Goal: Obtain resource: Download file/media

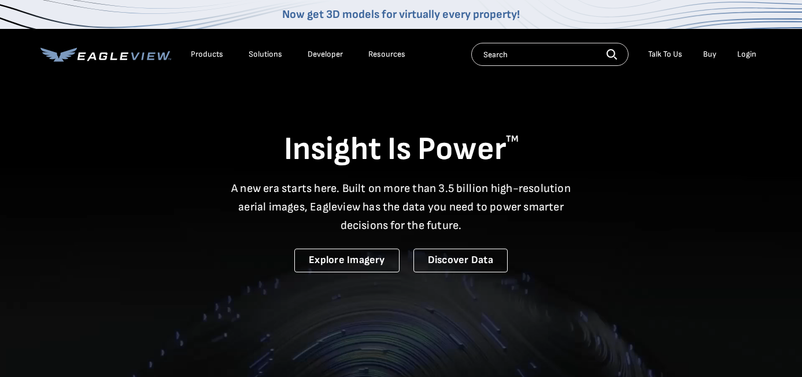
click at [747, 51] on div "Login" at bounding box center [746, 54] width 19 height 10
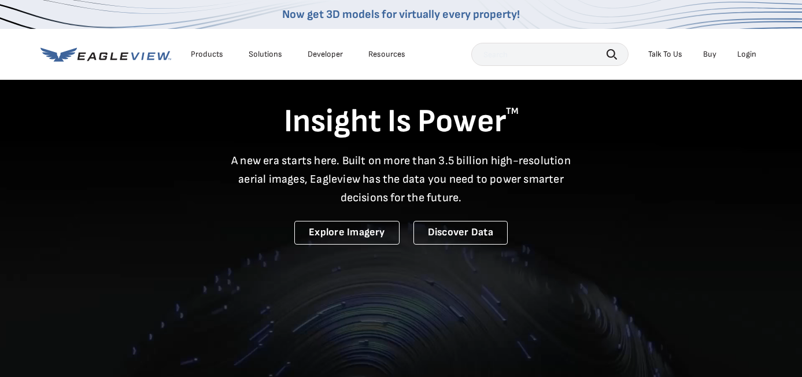
scroll to position [26, 0]
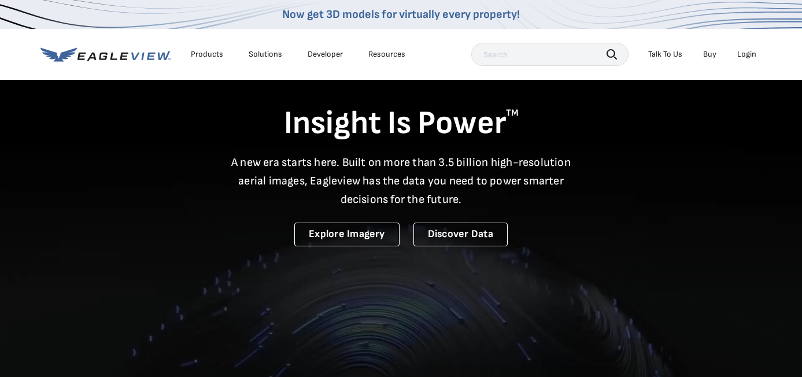
click at [740, 47] on li "Login" at bounding box center [747, 54] width 31 height 17
click at [740, 50] on div "Login" at bounding box center [746, 54] width 19 height 10
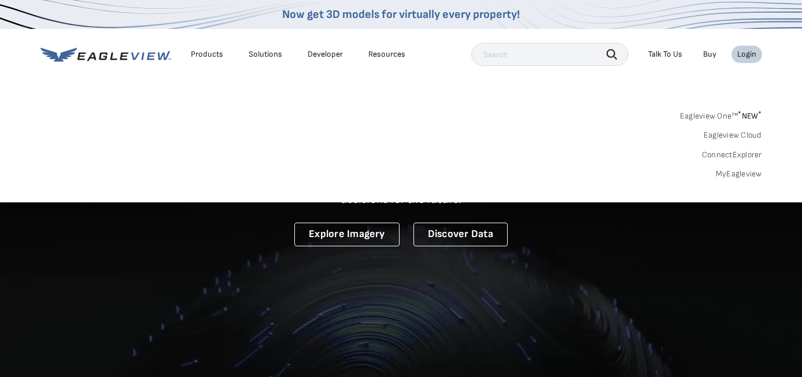
click at [728, 111] on link "Eagleview One™ * NEW *" at bounding box center [721, 114] width 82 height 13
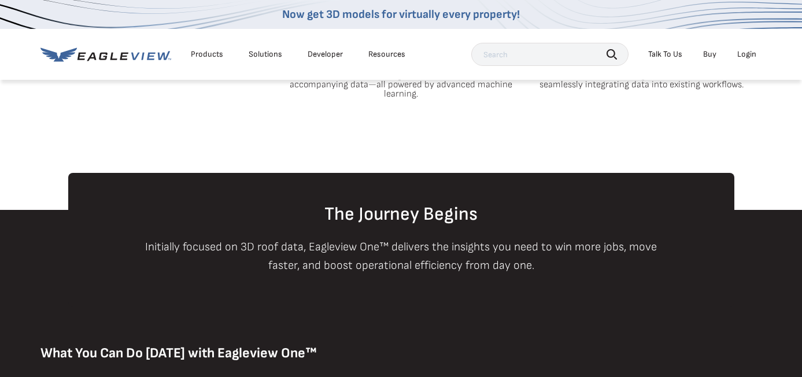
scroll to position [691, 0]
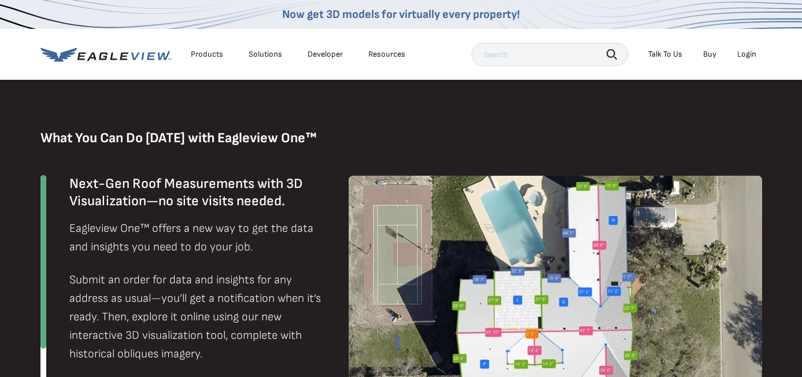
click at [744, 60] on li "Login" at bounding box center [747, 54] width 31 height 17
click at [744, 55] on div "Login" at bounding box center [746, 54] width 19 height 10
click at [739, 58] on div "Login" at bounding box center [746, 54] width 19 height 10
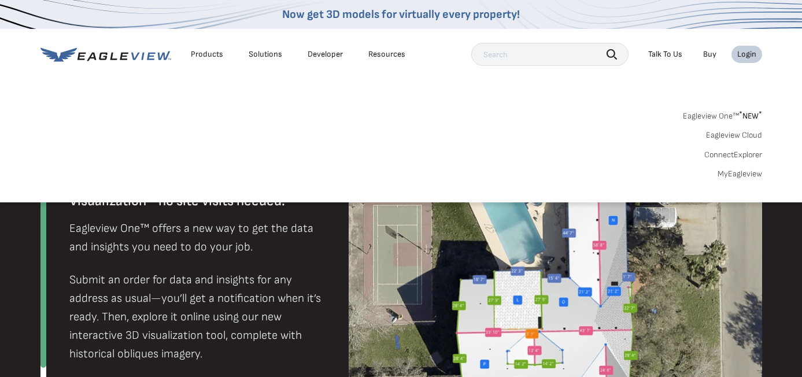
click at [737, 169] on link "MyEagleview" at bounding box center [740, 174] width 45 height 10
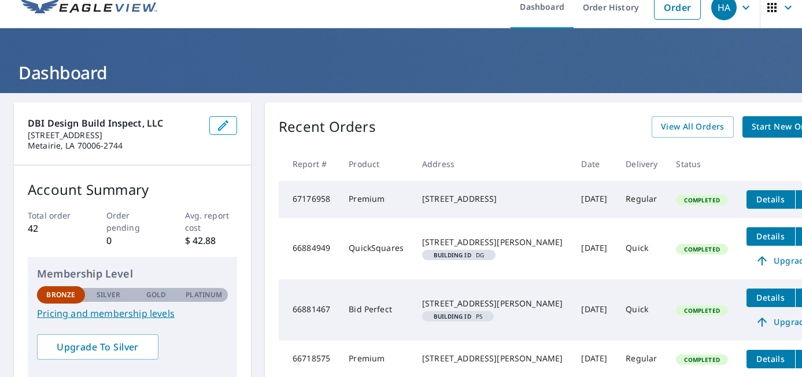
scroll to position [17, 0]
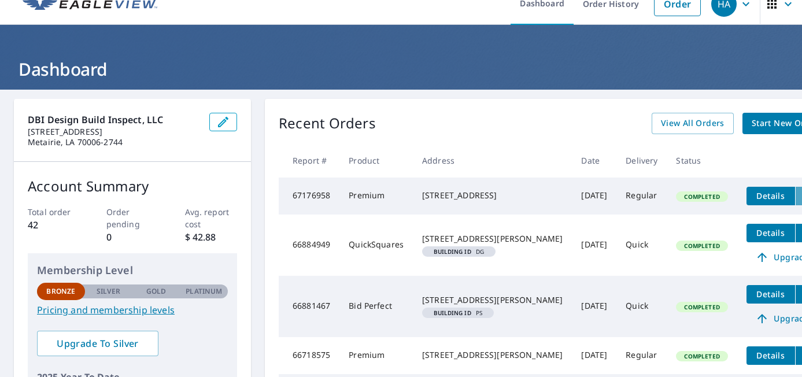
click at [800, 198] on icon "filesDropdownBtn-67176958" at bounding box center [807, 196] width 14 height 14
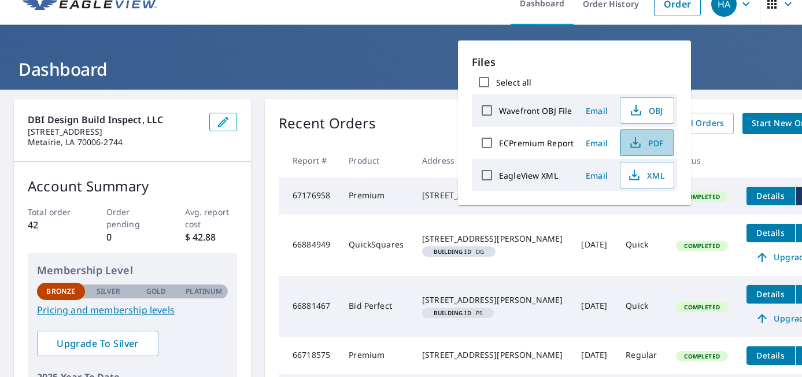
click at [641, 147] on span "PDF" at bounding box center [646, 143] width 37 height 14
click at [739, 91] on div "DBI Design Build Inspect, LLC [STREET_ADDRESS] Account Summary Total order 42 O…" at bounding box center [401, 328] width 802 height 477
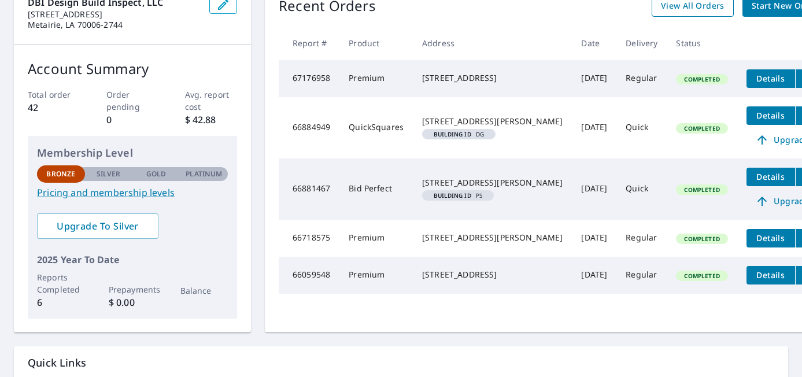
scroll to position [136, 0]
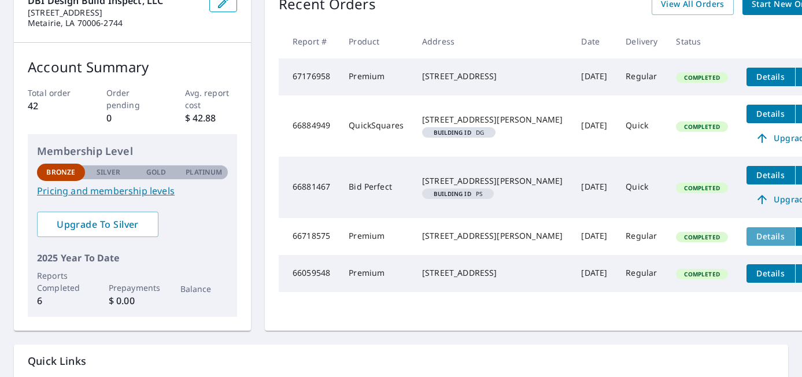
click at [754, 242] on span "Details" at bounding box center [771, 236] width 35 height 11
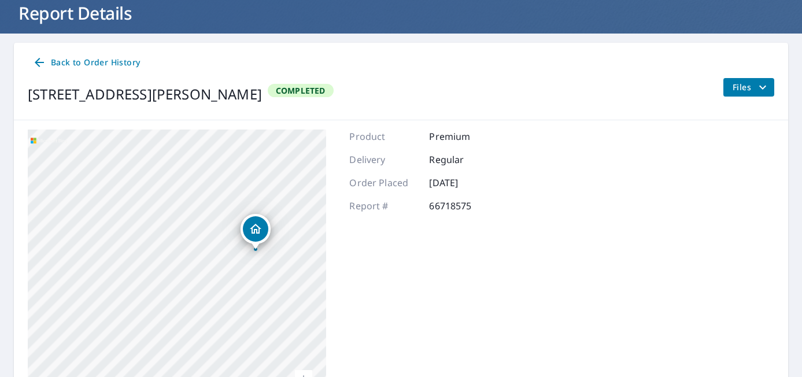
scroll to position [72, 0]
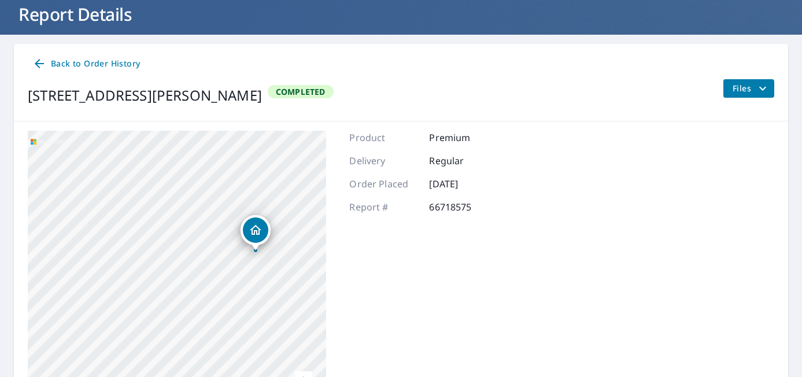
click at [110, 58] on span "Back to Order History" at bounding box center [86, 64] width 108 height 14
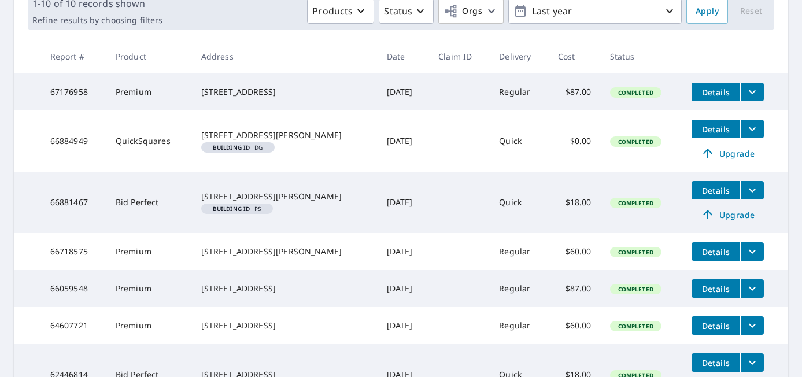
scroll to position [183, 0]
